Goal: Information Seeking & Learning: Check status

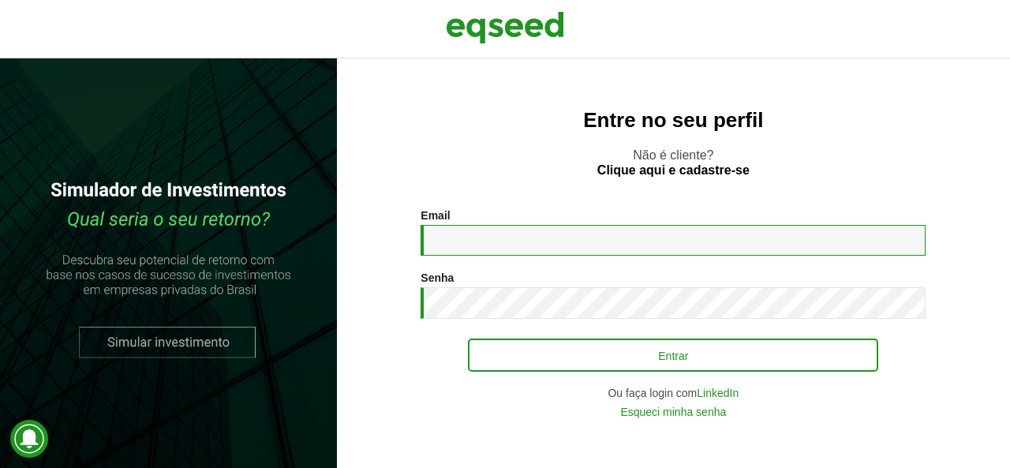
type input "**********"
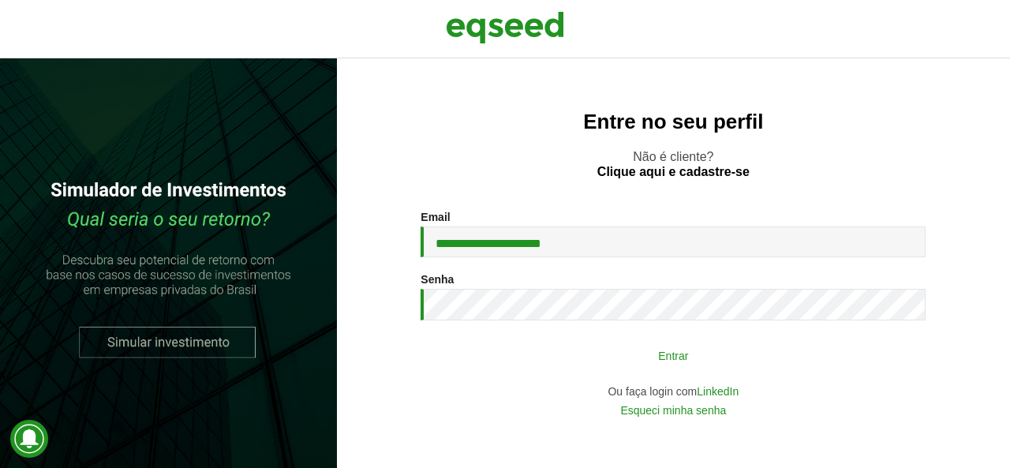
click at [687, 356] on button "Entrar" at bounding box center [673, 355] width 410 height 30
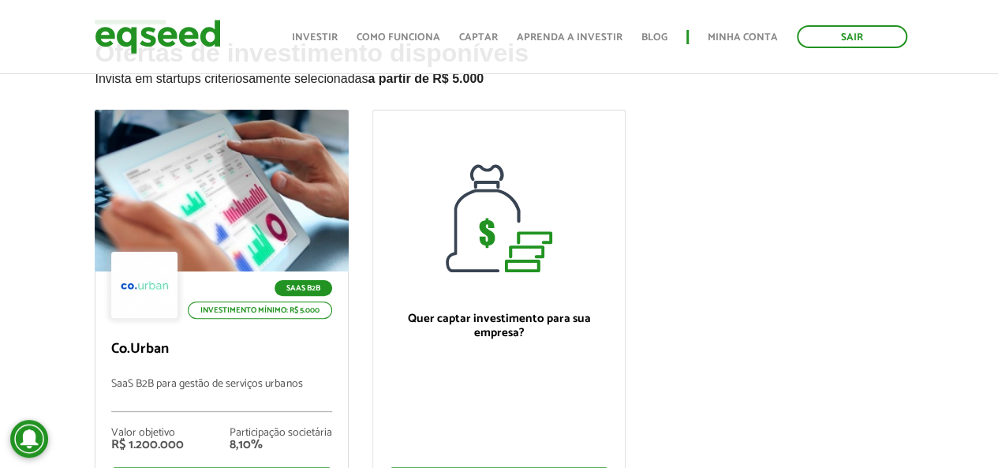
scroll to position [158, 0]
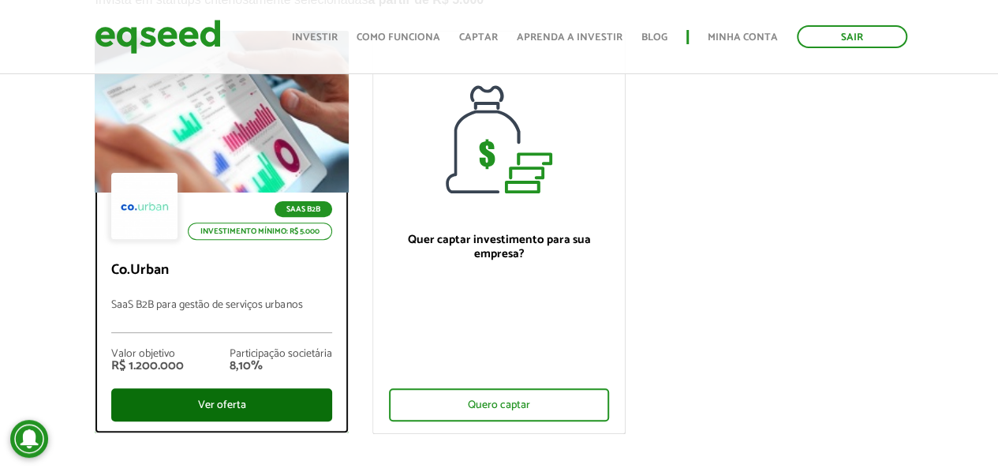
click at [234, 411] on div "Ver oferta" at bounding box center [221, 404] width 220 height 33
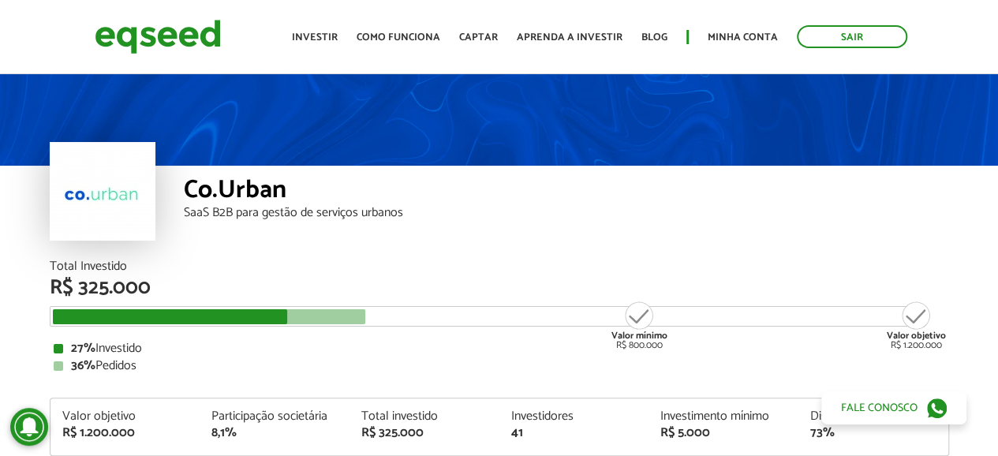
click at [649, 255] on div "Co.Urban SaaS B2B para gestão de serviços urbanos" at bounding box center [566, 213] width 765 height 95
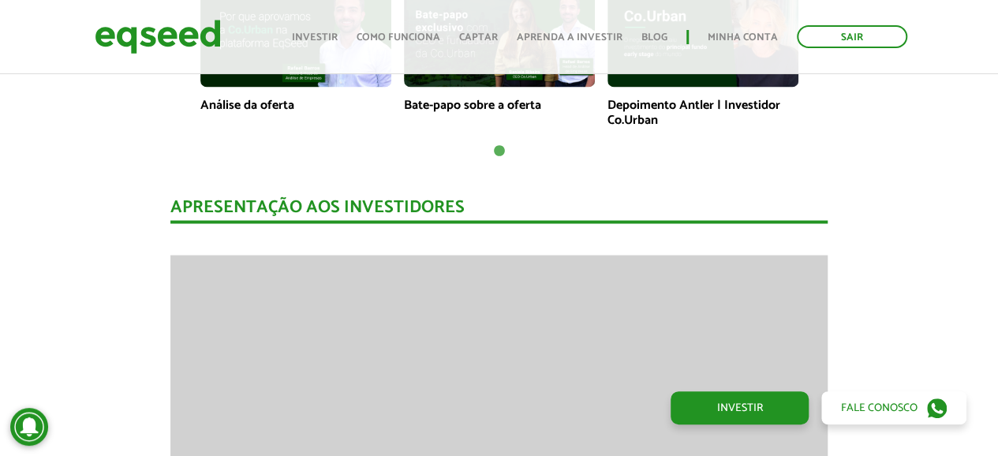
scroll to position [1263, 0]
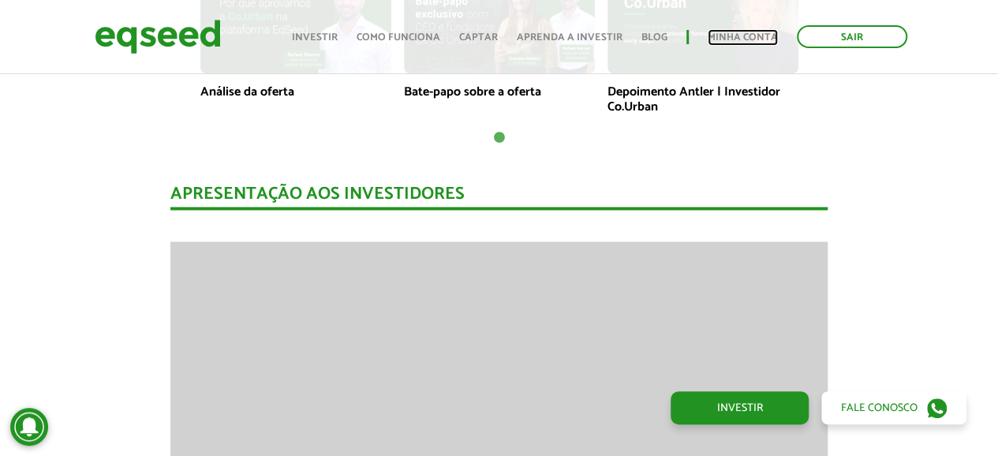
click at [716, 33] on link "Minha conta" at bounding box center [743, 37] width 70 height 10
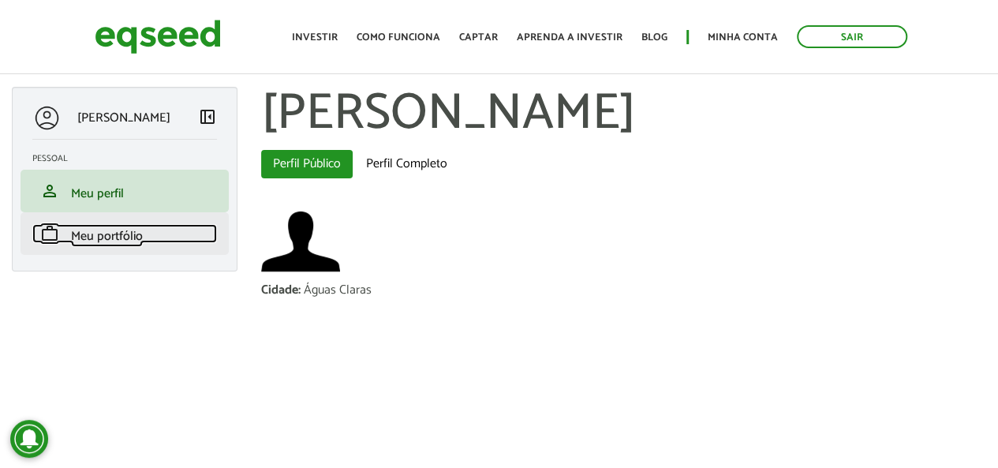
click at [135, 242] on span "Meu portfólio" at bounding box center [107, 236] width 72 height 21
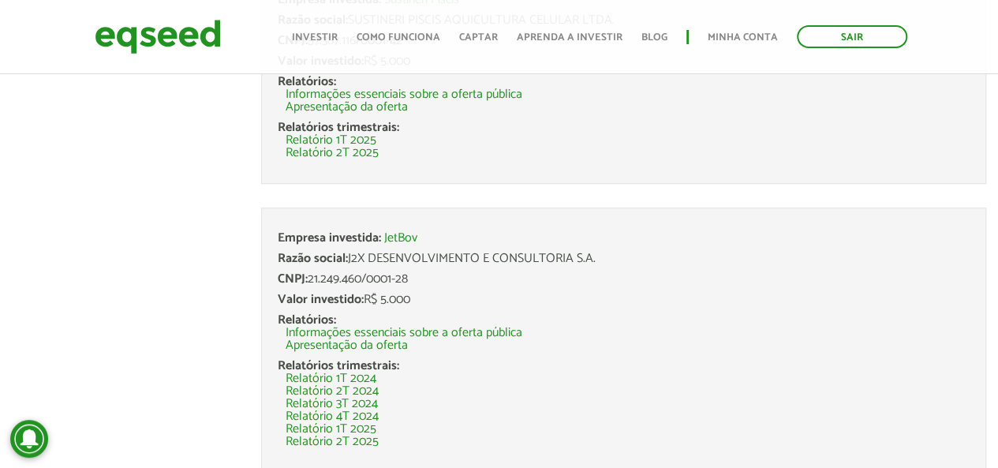
scroll to position [473, 0]
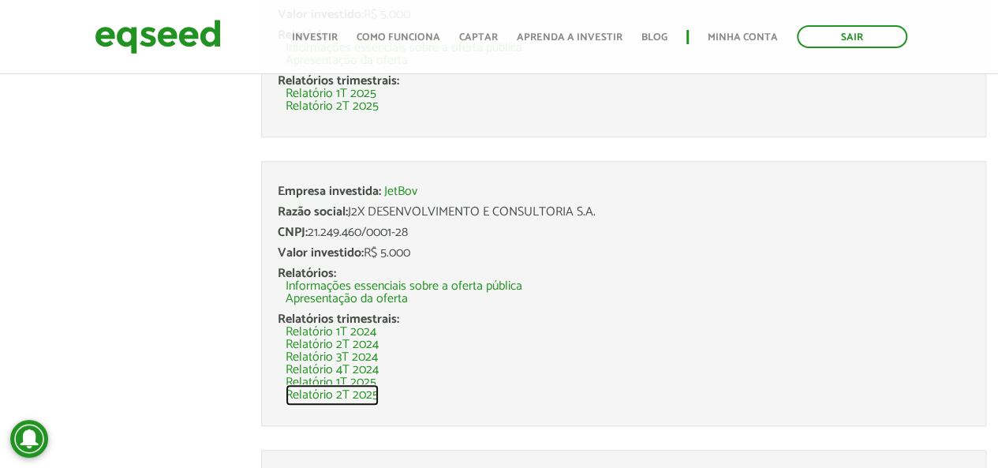
click at [322, 398] on link "Relatório 2T 2025" at bounding box center [332, 395] width 93 height 13
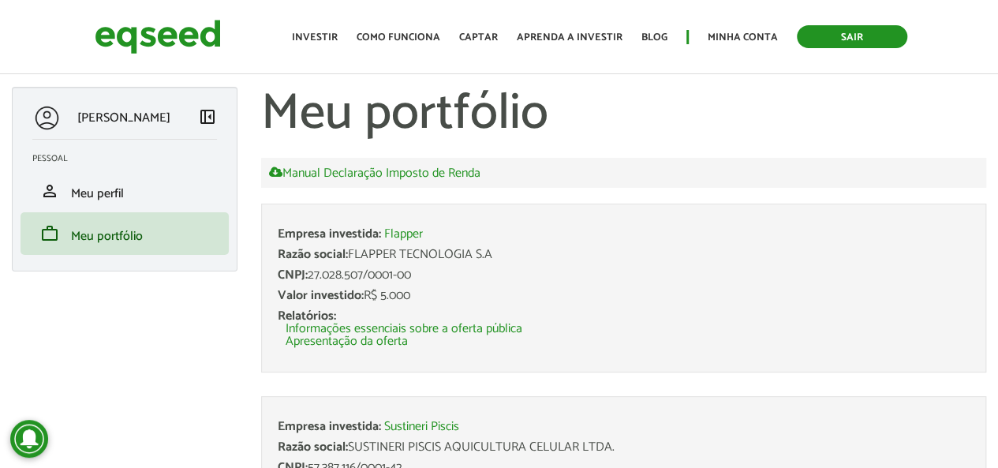
click at [855, 39] on link "Sair" at bounding box center [852, 36] width 110 height 23
